Goal: Information Seeking & Learning: Find specific fact

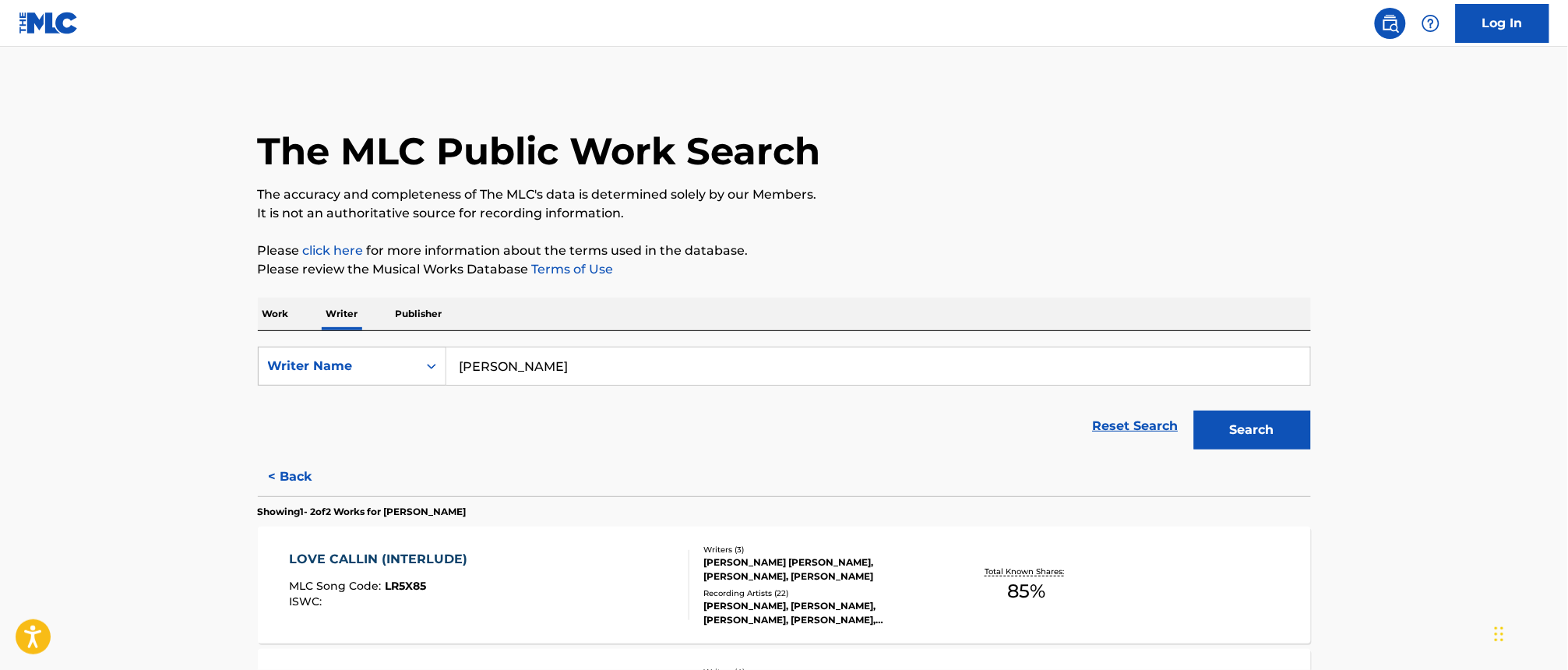
drag, startPoint x: 594, startPoint y: 354, endPoint x: 501, endPoint y: 356, distance: 93.0
drag, startPoint x: 501, startPoint y: 356, endPoint x: 275, endPoint y: 308, distance: 231.0
click at [275, 308] on p "Work" at bounding box center [276, 314] width 36 height 33
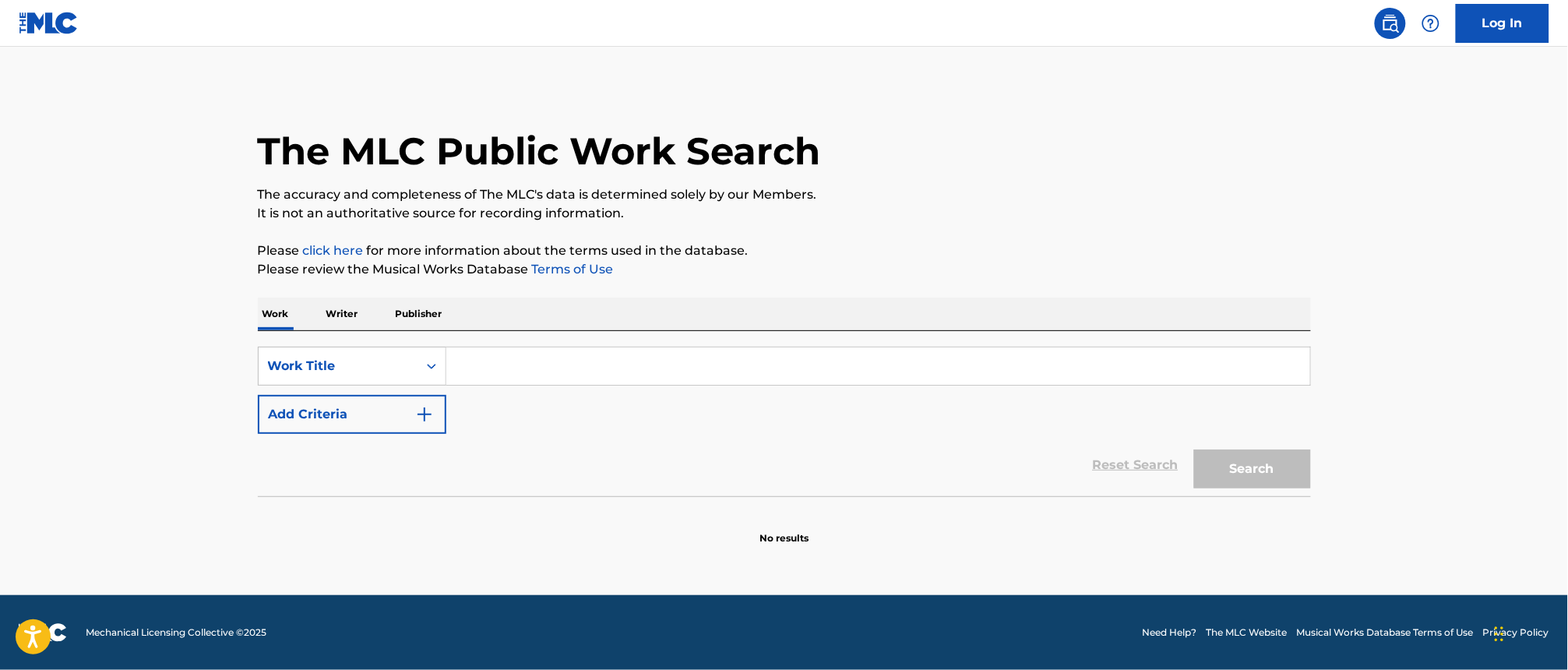
click at [542, 367] on input "Search Form" at bounding box center [878, 366] width 864 height 38
paste input "MERRY NOTHIN"
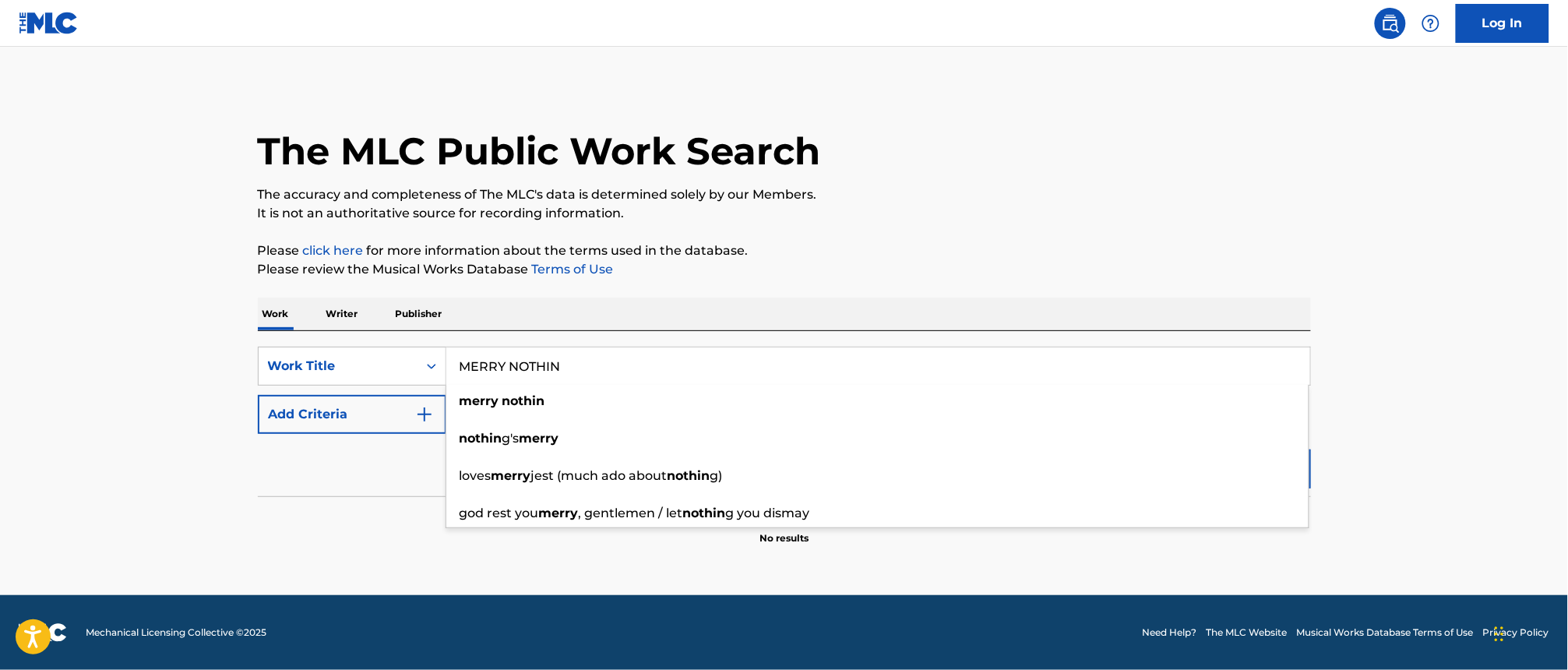
type input "MERRY NOTHIN"
click at [1396, 279] on main "The MLC Public Work Search The accuracy and completeness of The MLC's data is d…" at bounding box center [784, 321] width 1568 height 548
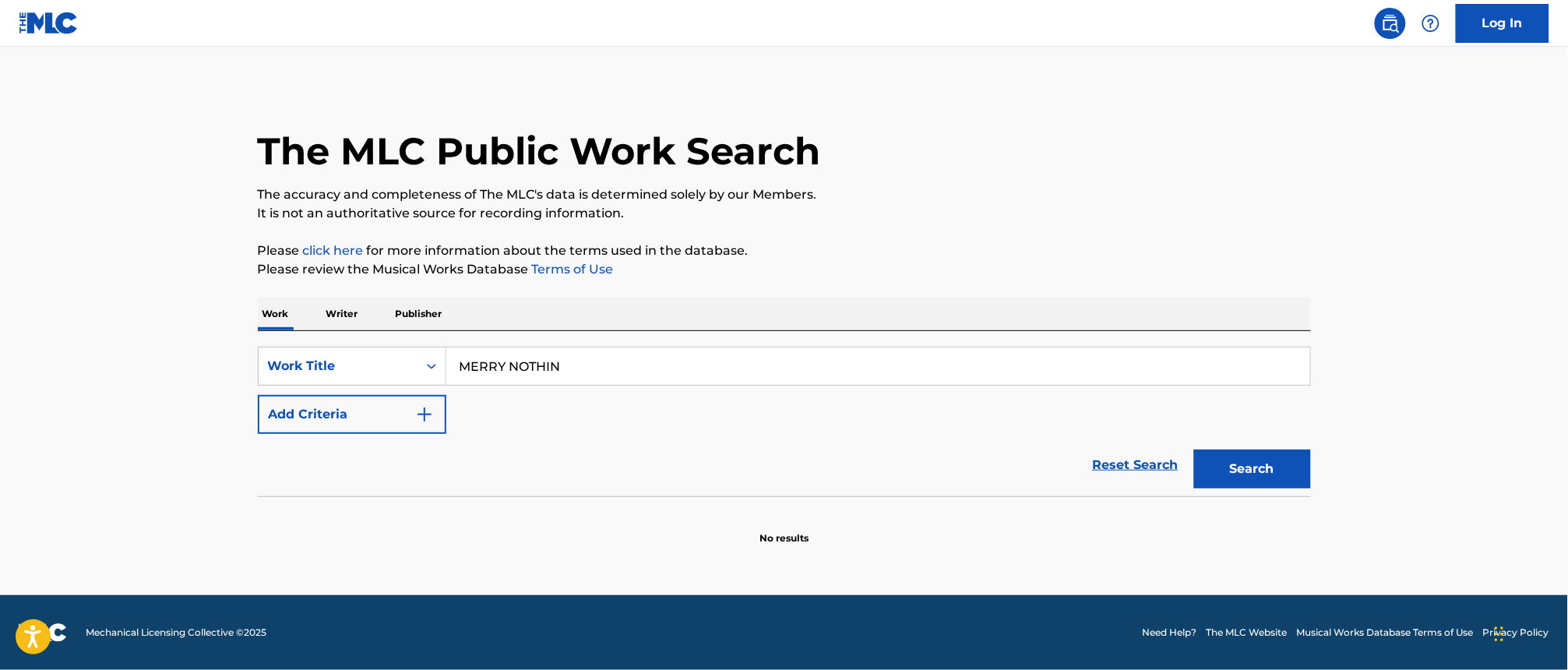
click at [1232, 459] on button "Search" at bounding box center [1253, 468] width 117 height 39
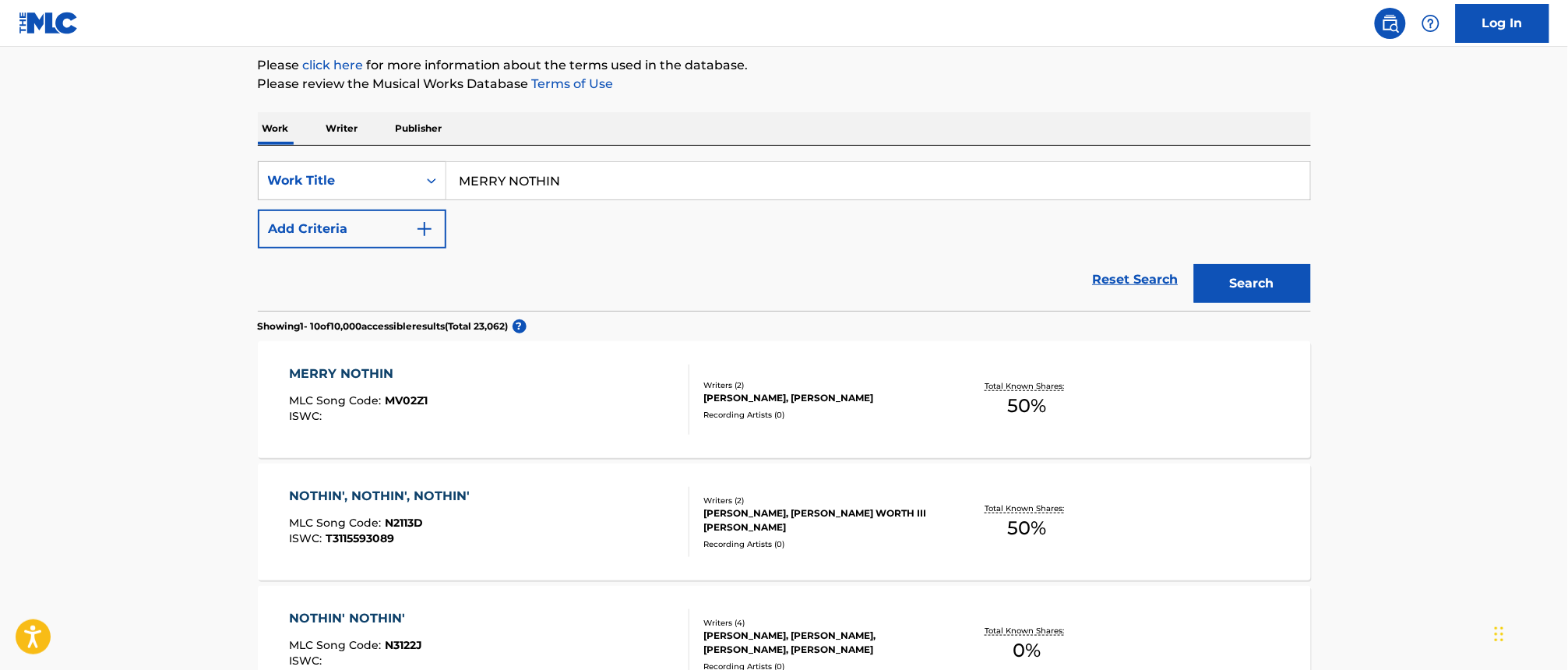
scroll to position [194, 0]
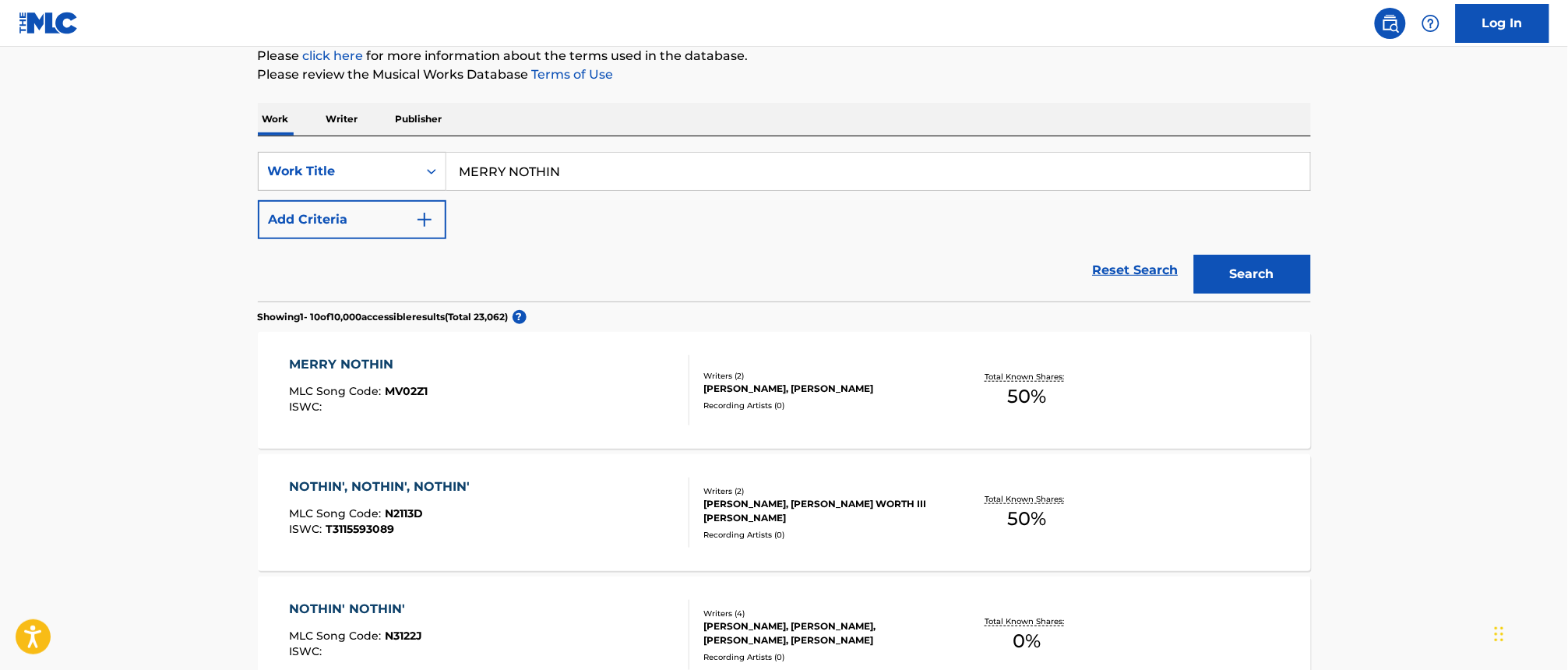
click at [313, 362] on div "MERRY NOTHIN" at bounding box center [358, 364] width 139 height 19
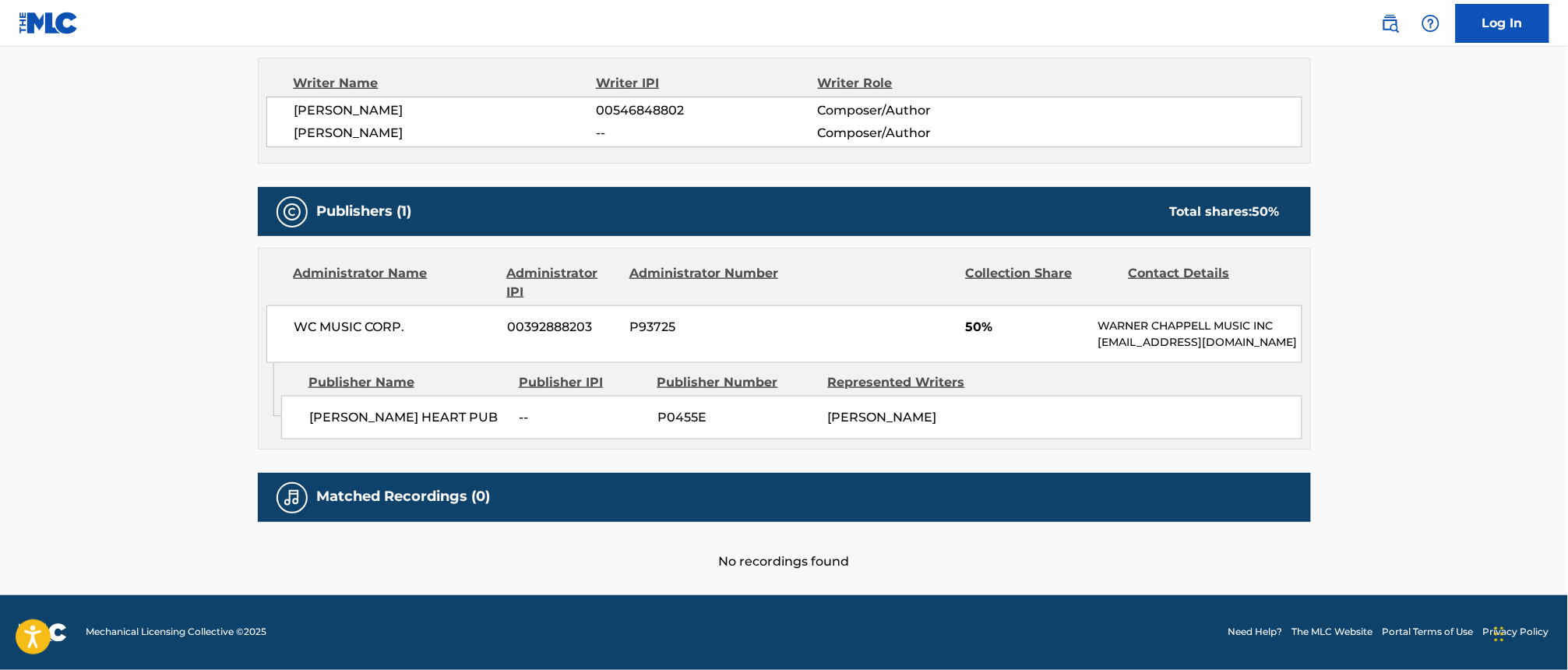
scroll to position [584, 0]
